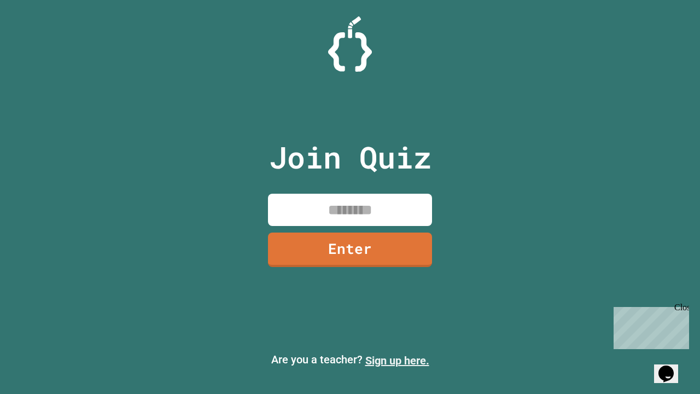
click at [397, 360] on link "Sign up here." at bounding box center [397, 360] width 64 height 13
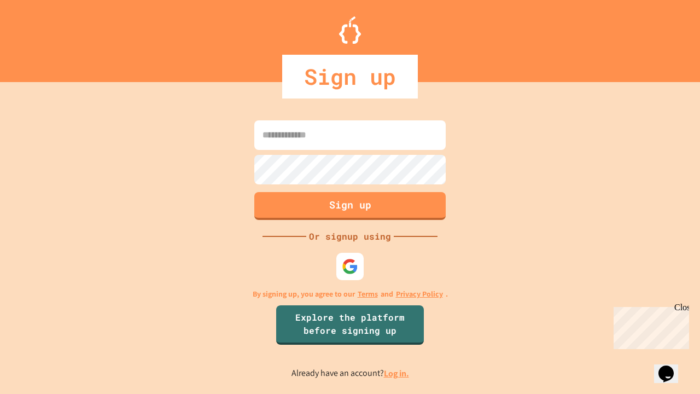
click at [397, 373] on link "Log in." at bounding box center [396, 372] width 25 height 11
